Goal: Information Seeking & Learning: Understand process/instructions

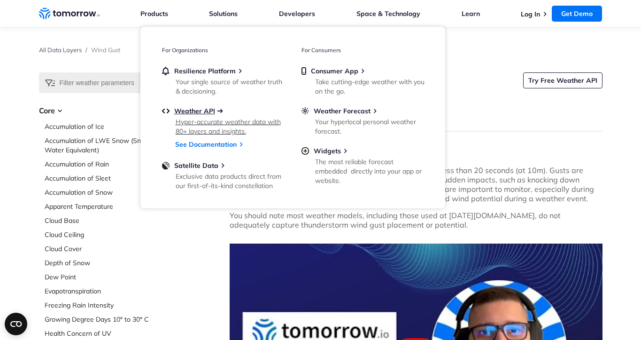
click at [190, 111] on span "Weather API" at bounding box center [194, 111] width 41 height 8
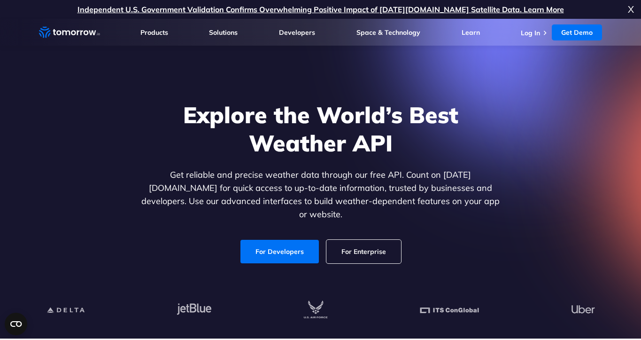
click at [270, 251] on link "For Developers" at bounding box center [279, 250] width 78 height 23
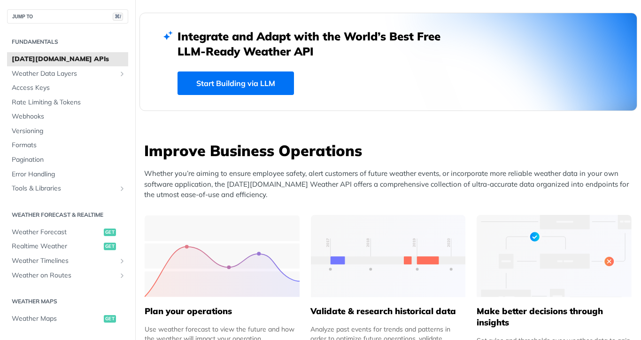
scroll to position [250, 0]
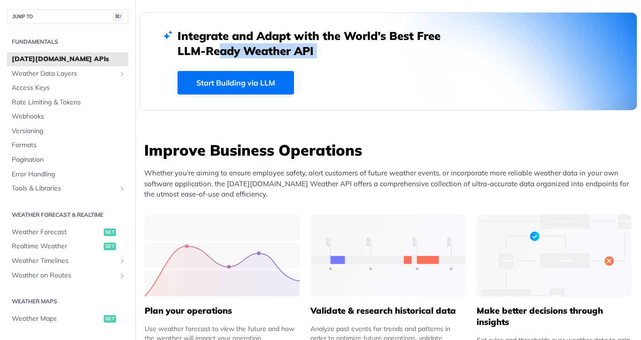
drag, startPoint x: 211, startPoint y: 57, endPoint x: 223, endPoint y: 65, distance: 14.2
click at [223, 65] on div "Integrate and Adapt with the World’s Best Free LLM-Ready Weather API Start Buil…" at bounding box center [389, 61] width 422 height 66
click at [210, 151] on h3 "Improve Business Operations" at bounding box center [390, 149] width 493 height 21
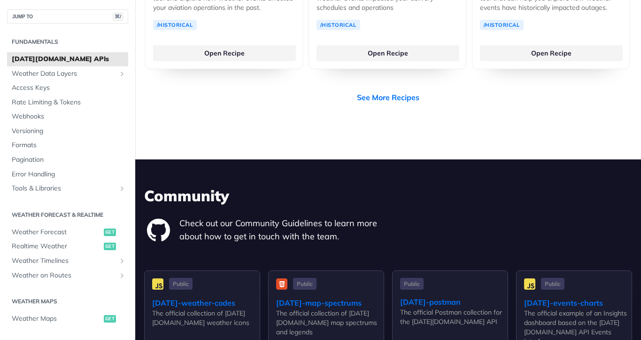
scroll to position [2046, 0]
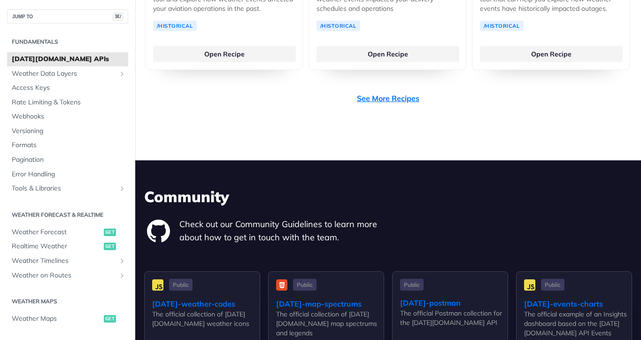
click at [385, 93] on link "See More Recipes" at bounding box center [388, 98] width 62 height 11
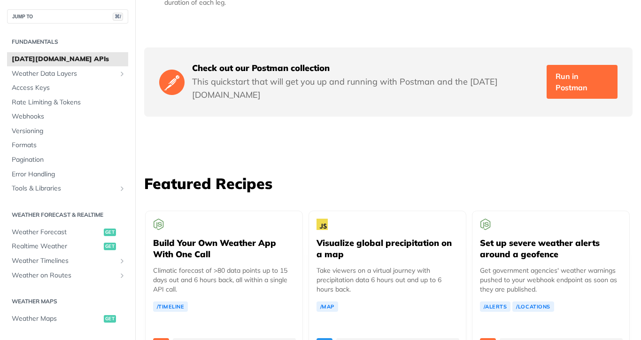
scroll to position [1425, 0]
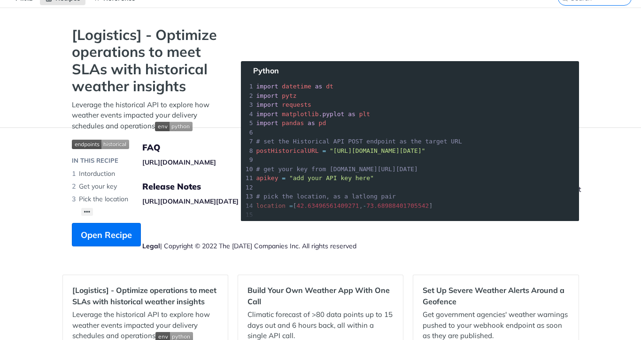
scroll to position [42, 0]
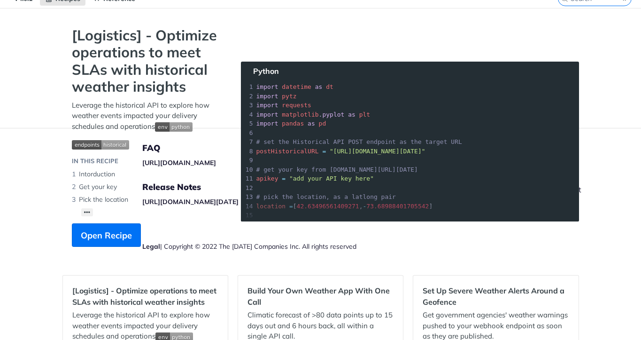
click at [175, 218] on div "[Logistics] - Optimize operations to meet SLAs with historical weather insights…" at bounding box center [146, 141] width 169 height 229
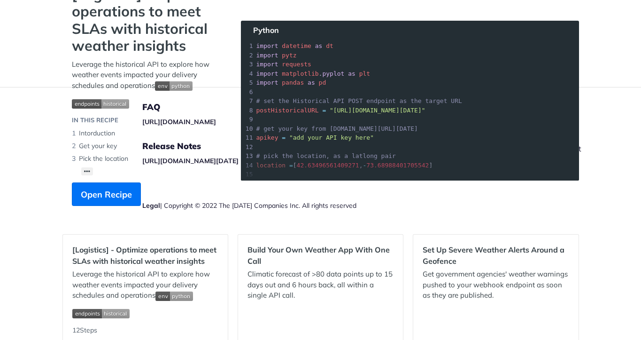
scroll to position [84, 0]
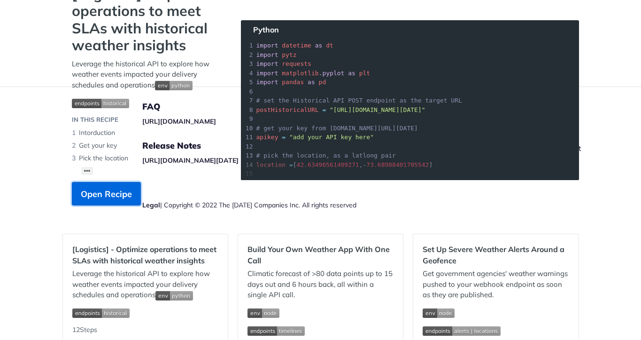
click at [120, 195] on span "Open Recipe" at bounding box center [106, 193] width 51 height 13
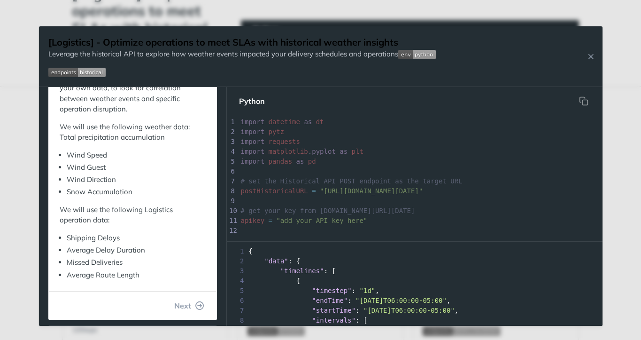
scroll to position [154, 0]
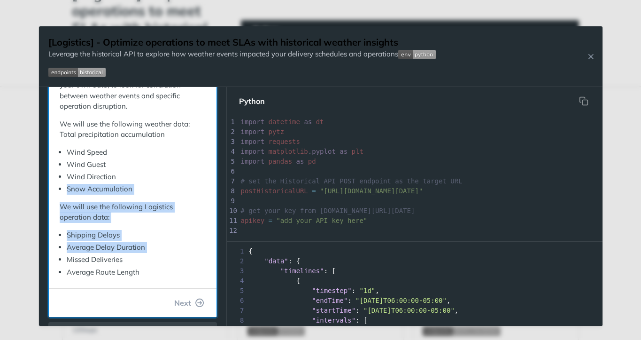
drag, startPoint x: 103, startPoint y: 173, endPoint x: 136, endPoint y: 242, distance: 76.7
click at [136, 242] on div "With our Historical endpoint, you can query weather data from January 1st, 2015…" at bounding box center [133, 129] width 146 height 296
click at [136, 242] on ul "Shipping Delays Average Delay Duration Missed Deliveries Average Route Length" at bounding box center [133, 253] width 146 height 47
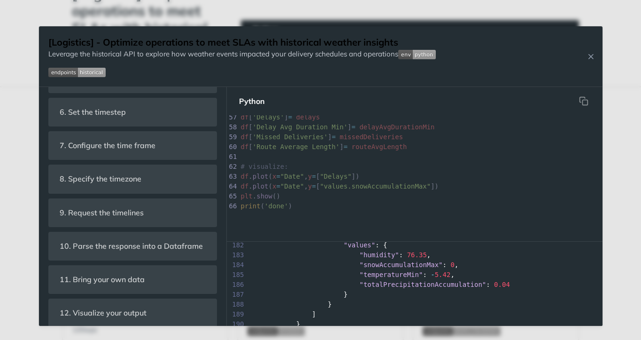
scroll to position [512, 0]
click at [588, 58] on icon "Close Recipe" at bounding box center [591, 56] width 8 height 8
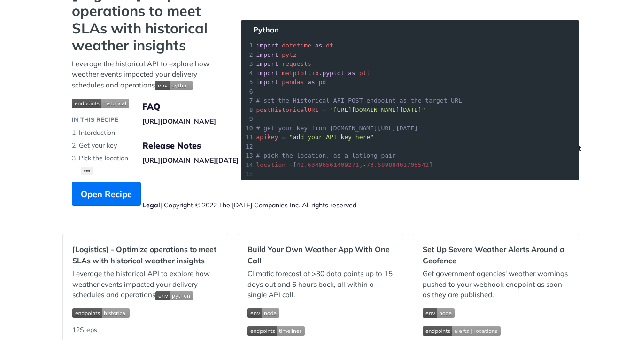
click at [31, 249] on footer "FAQ https://tomorrowio.zendesk.com/ Release Notes https://docs.tomorrow.io/refe…" at bounding box center [320, 171] width 641 height 170
